Goal: Information Seeking & Learning: Learn about a topic

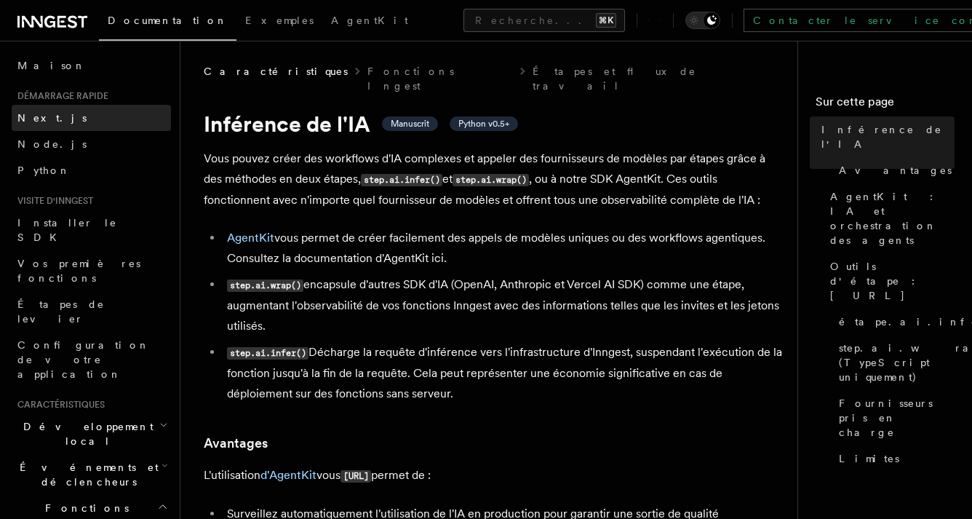
click at [71, 126] on link "Next.js" at bounding box center [91, 118] width 159 height 26
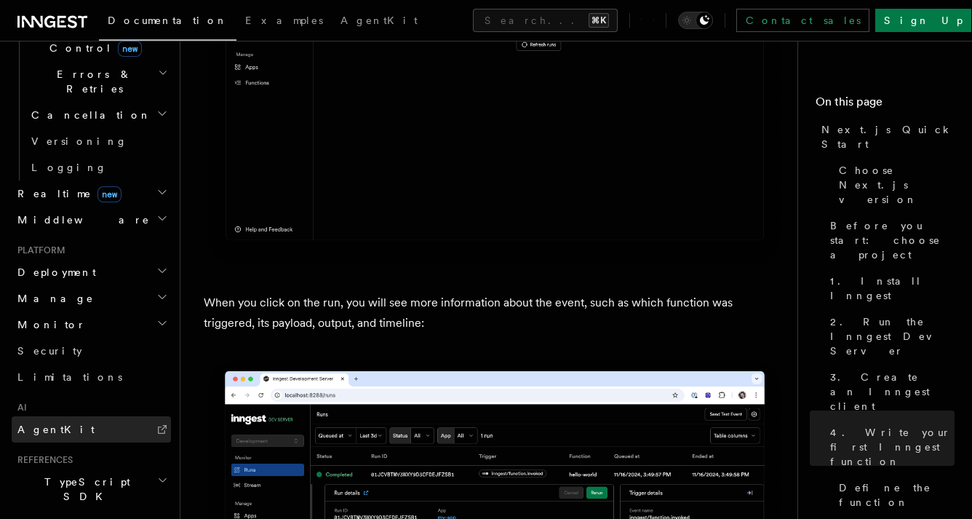
scroll to position [570, 0]
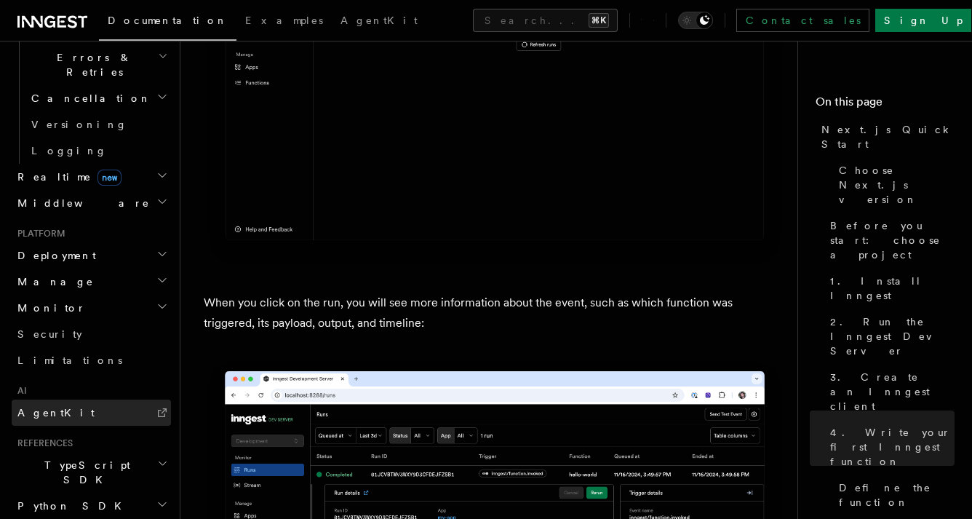
click at [79, 399] on link "AgentKit" at bounding box center [91, 412] width 159 height 26
